Goal: Task Accomplishment & Management: Complete application form

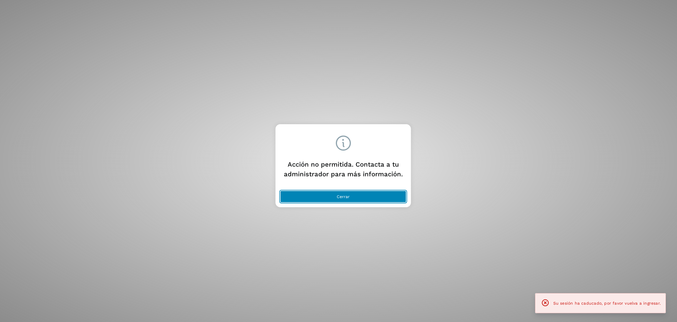
click at [297, 191] on button "Cerrar" at bounding box center [343, 196] width 126 height 12
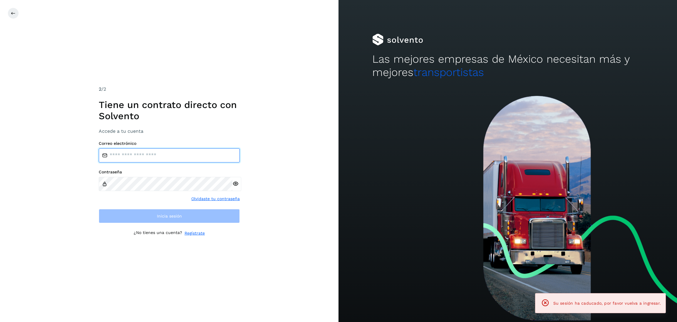
type input "**********"
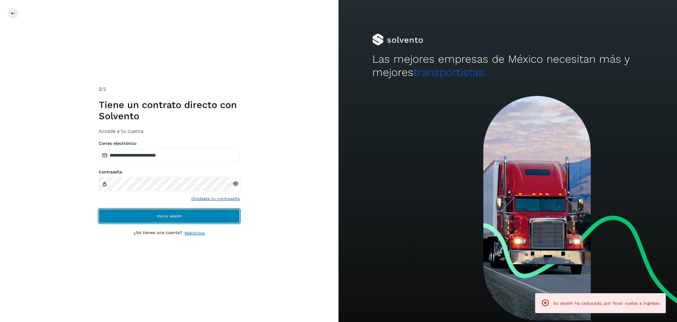
click at [197, 214] on button "Inicia sesión" at bounding box center [169, 216] width 141 height 14
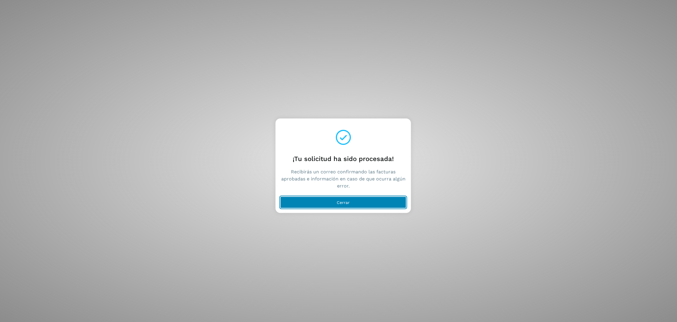
click at [359, 206] on button "Cerrar" at bounding box center [343, 202] width 126 height 12
